Goal: Find specific page/section: Locate a particular part of the current website

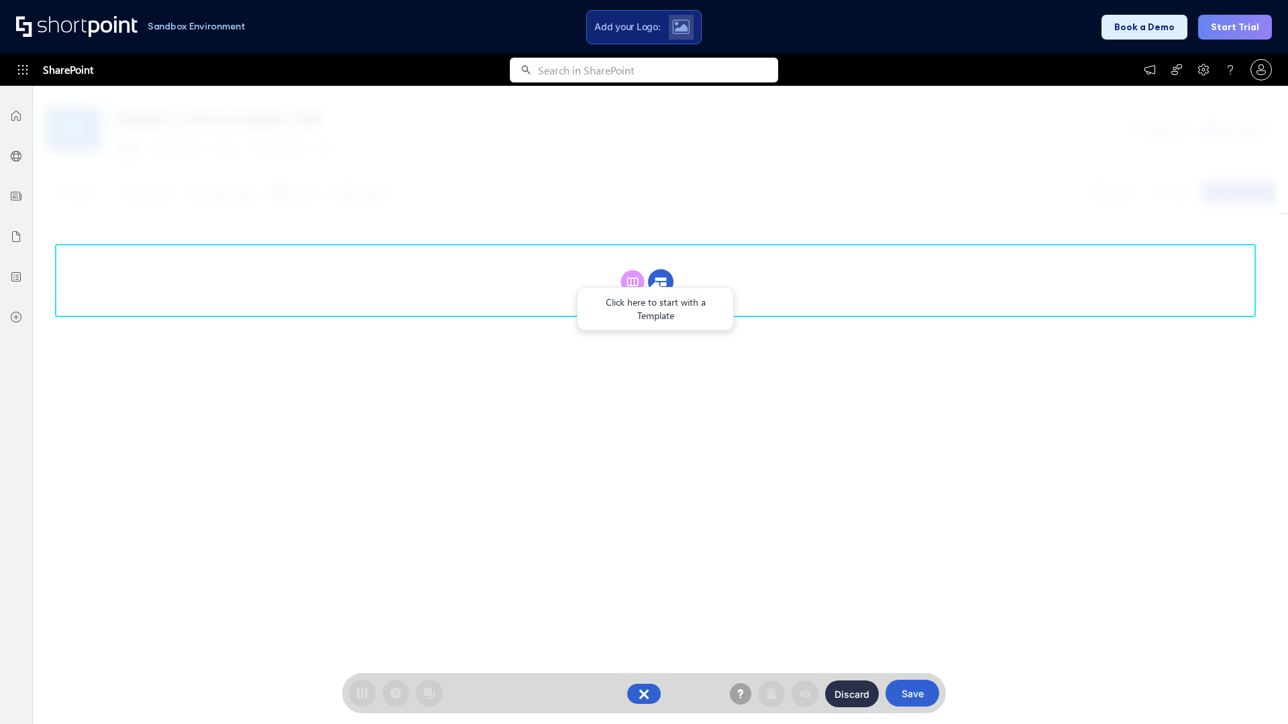
click at [661, 282] on circle at bounding box center [660, 282] width 25 height 25
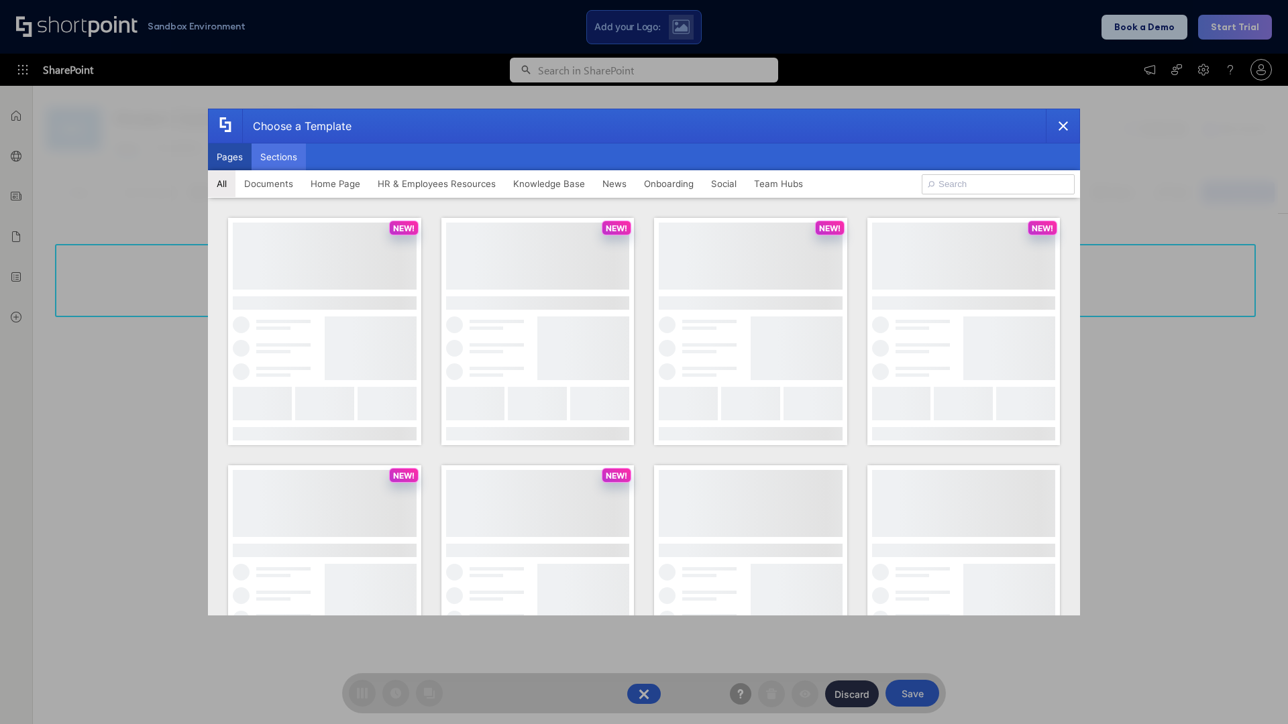
click at [278, 157] on button "Sections" at bounding box center [279, 157] width 54 height 27
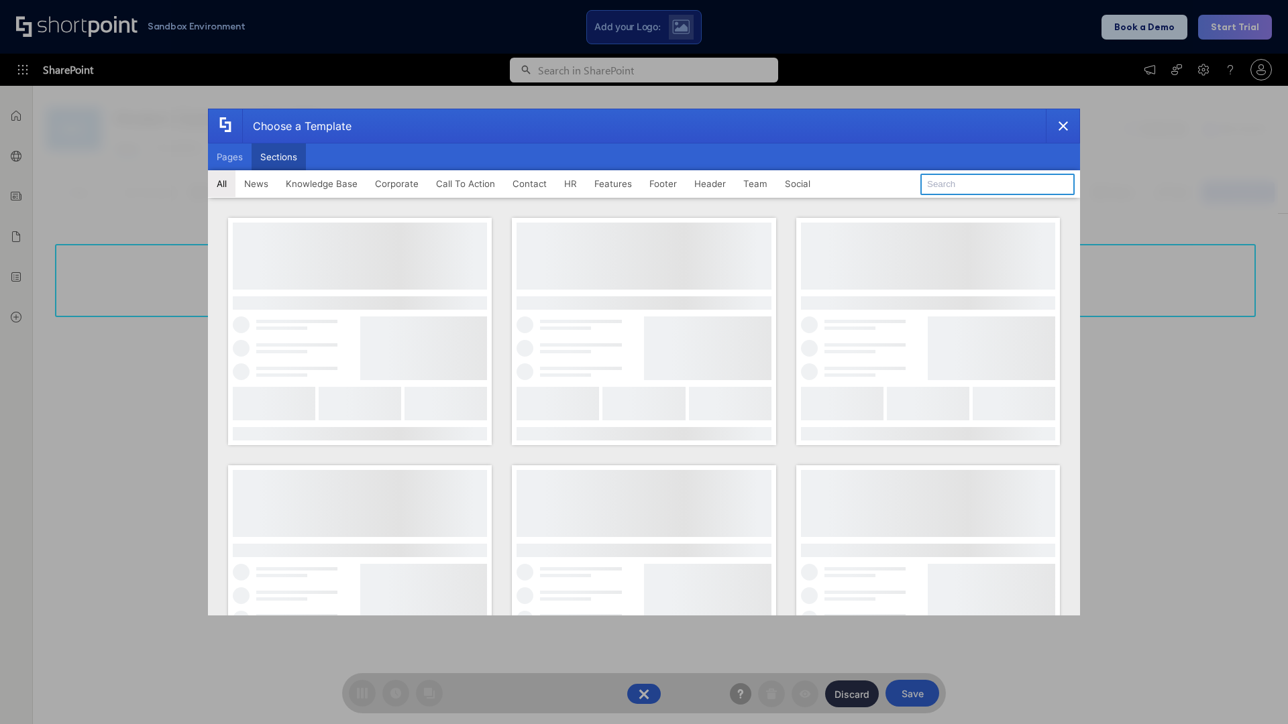
type input "Employee Spotlight 2"
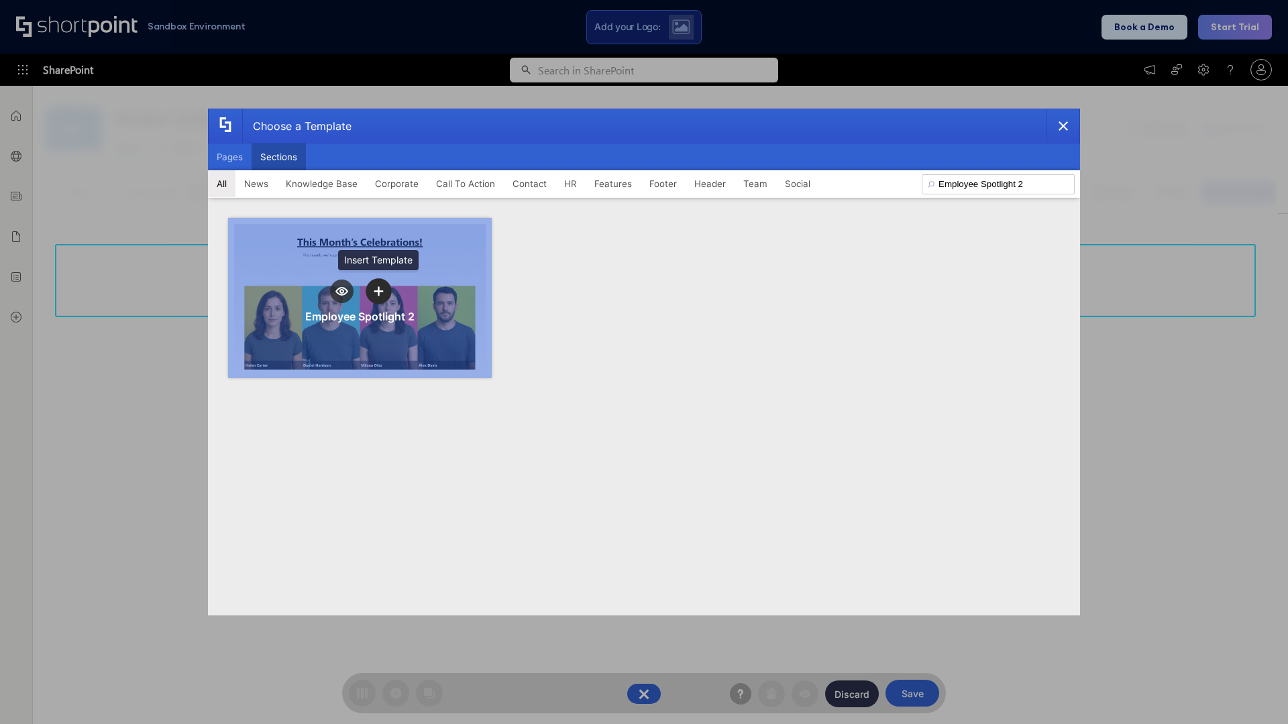
click at [378, 291] on icon "template selector" at bounding box center [378, 290] width 9 height 9
